Goal: Task Accomplishment & Management: Use online tool/utility

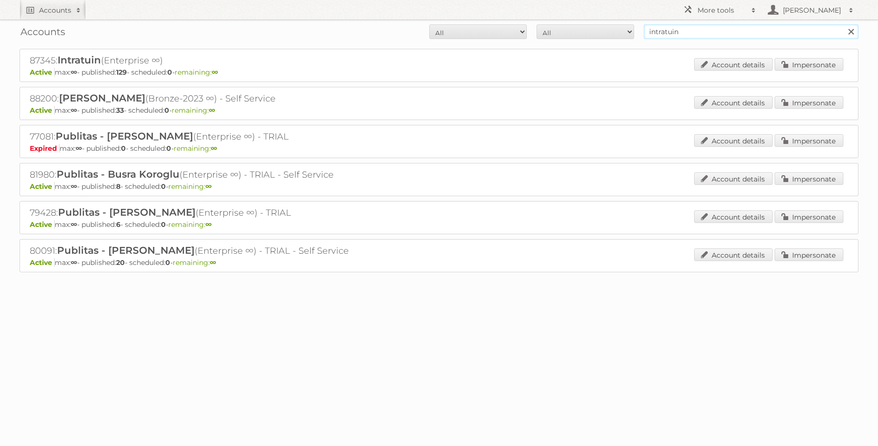
click at [712, 27] on input "intratuin" at bounding box center [751, 31] width 215 height 15
type input "kwantum"
click at [843, 24] on input "Search" at bounding box center [850, 31] width 15 height 15
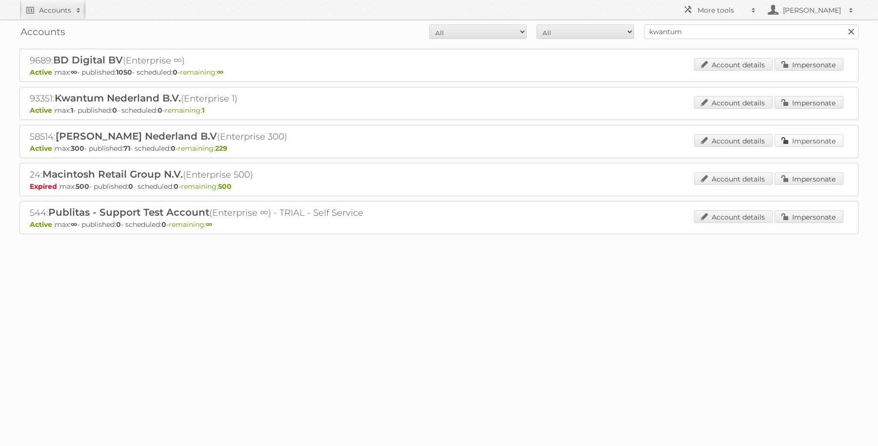
click at [811, 136] on link "Impersonate" at bounding box center [809, 140] width 69 height 13
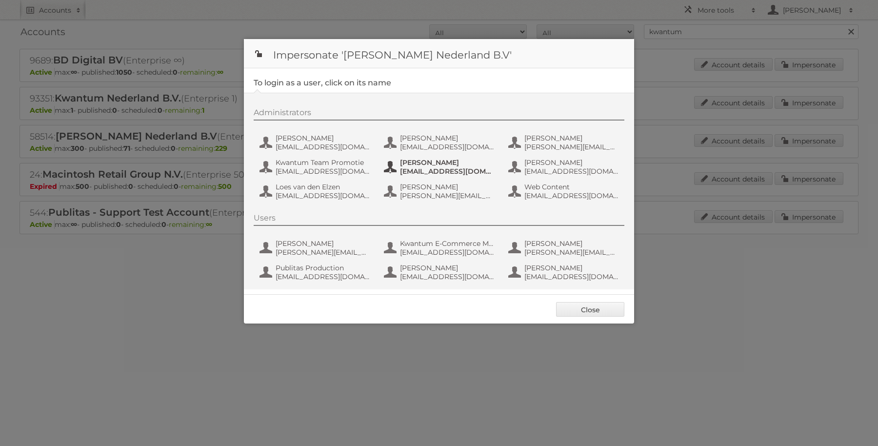
click at [425, 167] on span "[EMAIL_ADDRESS][DOMAIN_NAME]" at bounding box center [447, 171] width 95 height 9
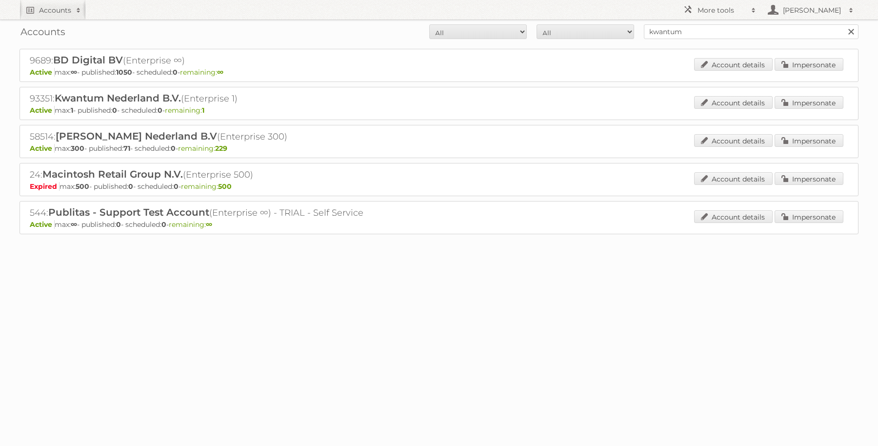
click at [43, 132] on h2 "58514: [PERSON_NAME] Nederland B.V (Enterprise 300)" at bounding box center [200, 136] width 341 height 13
click at [43, 132] on h2 "58514: Leen Bakker Nederland B.V (Enterprise 300)" at bounding box center [200, 136] width 341 height 13
copy div "58514: Leen Bakker Nederland B.V (Enterprise 300)"
